Goal: Information Seeking & Learning: Check status

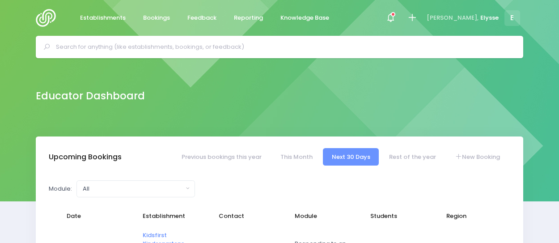
select select "5"
click at [209, 15] on span "Feedback" at bounding box center [201, 17] width 29 height 9
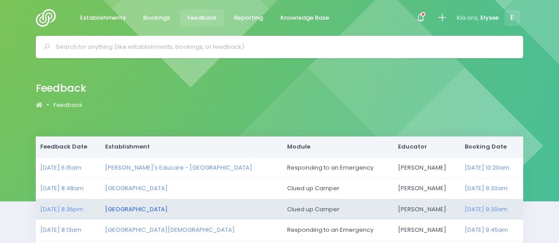
click at [149, 207] on link "[GEOGRAPHIC_DATA]" at bounding box center [136, 209] width 63 height 8
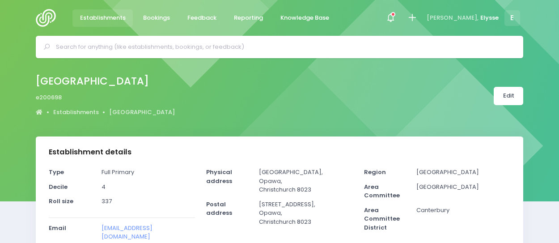
select select "5"
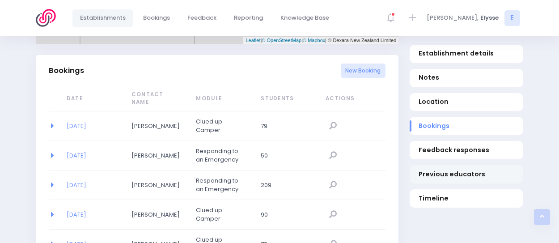
scroll to position [580, 0]
click at [83, 122] on link "14/08/2025" at bounding box center [77, 126] width 20 height 8
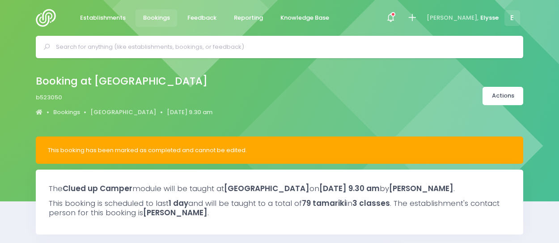
select select "5"
click at [192, 16] on span "Feedback" at bounding box center [201, 17] width 29 height 9
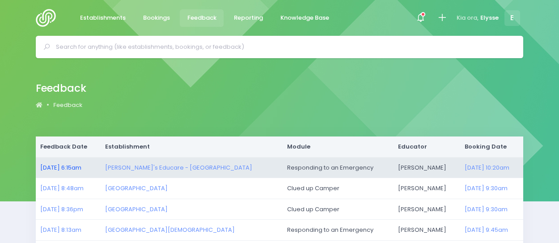
click at [77, 164] on link "[DATE] 6:15am" at bounding box center [60, 167] width 41 height 8
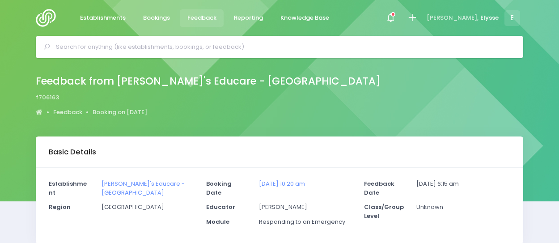
click at [191, 19] on span "Feedback" at bounding box center [201, 17] width 29 height 9
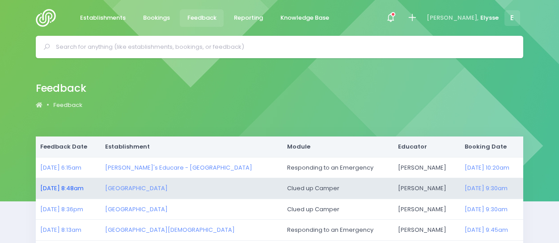
click at [54, 184] on link "20/08/2025 8:48am" at bounding box center [61, 188] width 43 height 8
